Goal: Navigation & Orientation: Understand site structure

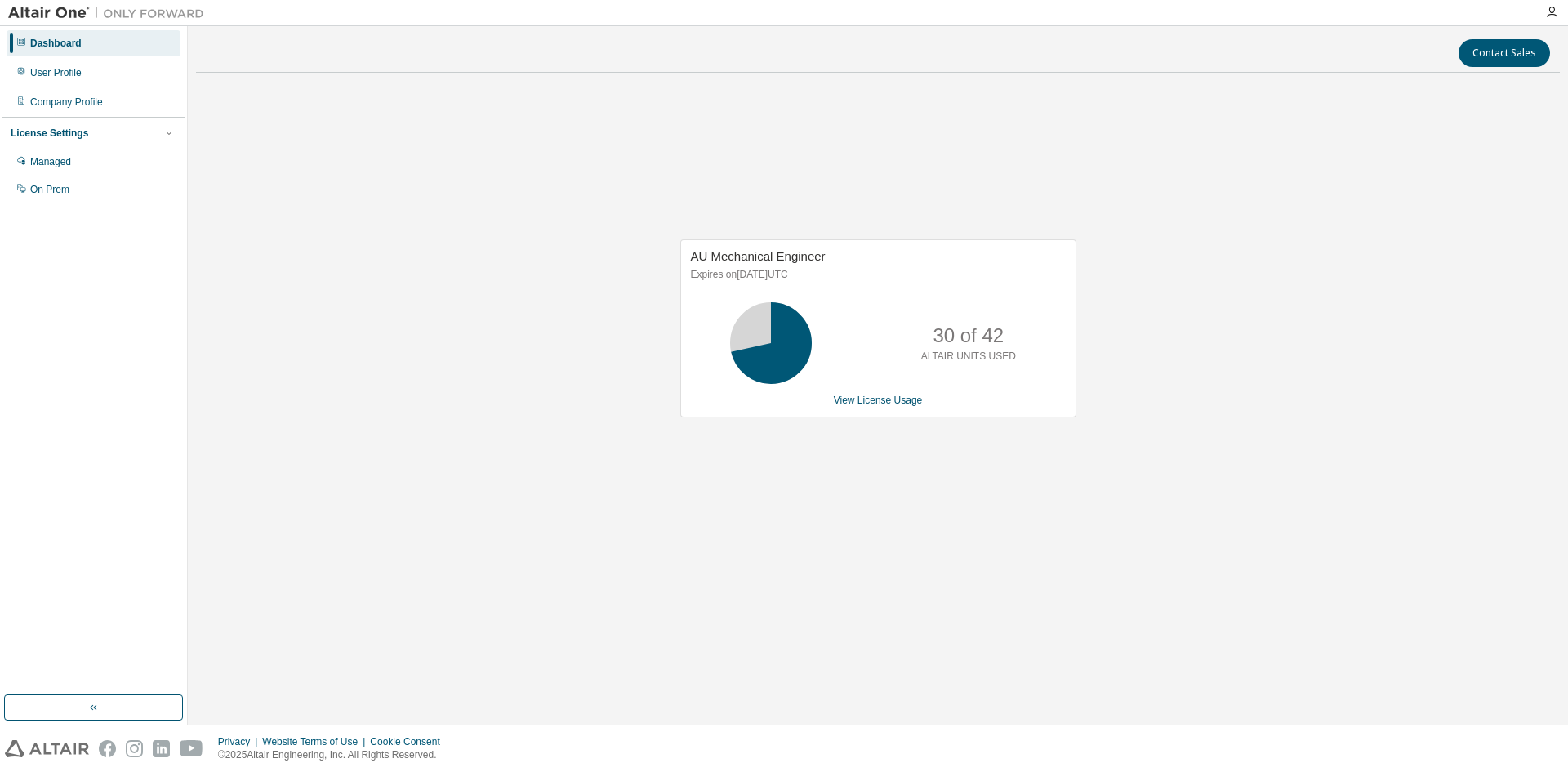
click at [510, 216] on div "AU Mechanical Engineer Expires on [DATE] UTC 30 of 42 ALTAIR UNITS USED View Li…" at bounding box center [877, 336] width 1364 height 501
